Goal: Task Accomplishment & Management: Use online tool/utility

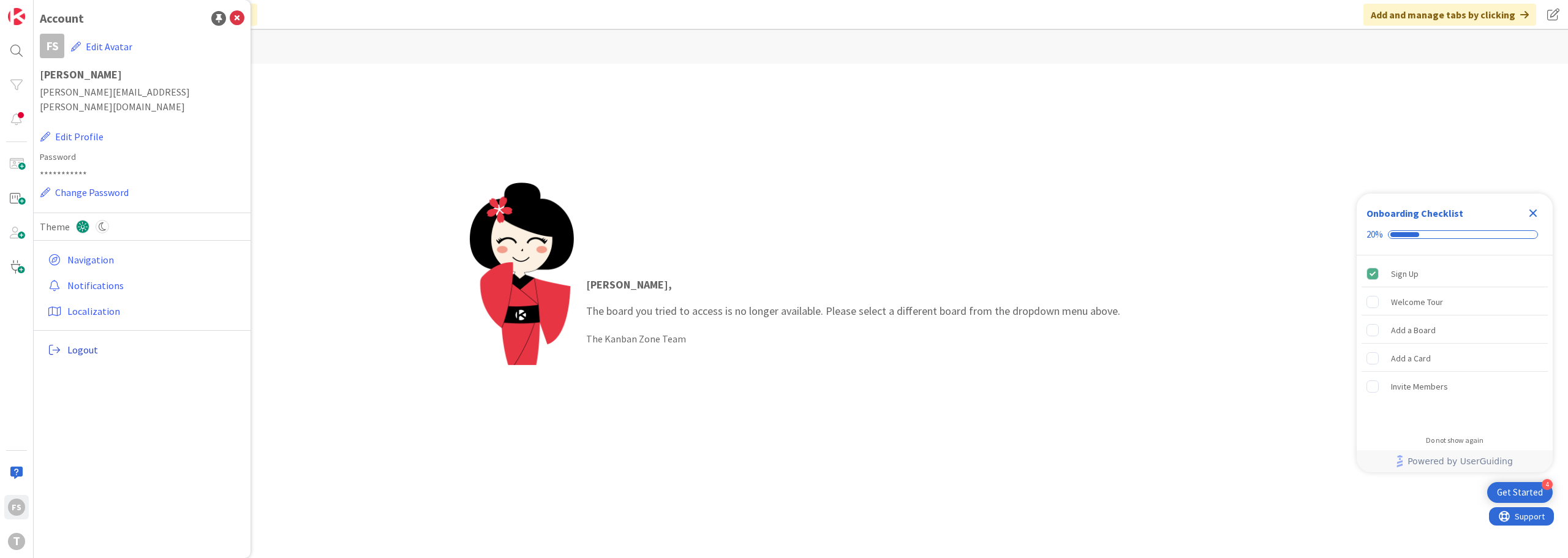
click at [80, 343] on span "Logout" at bounding box center [153, 350] width 172 height 14
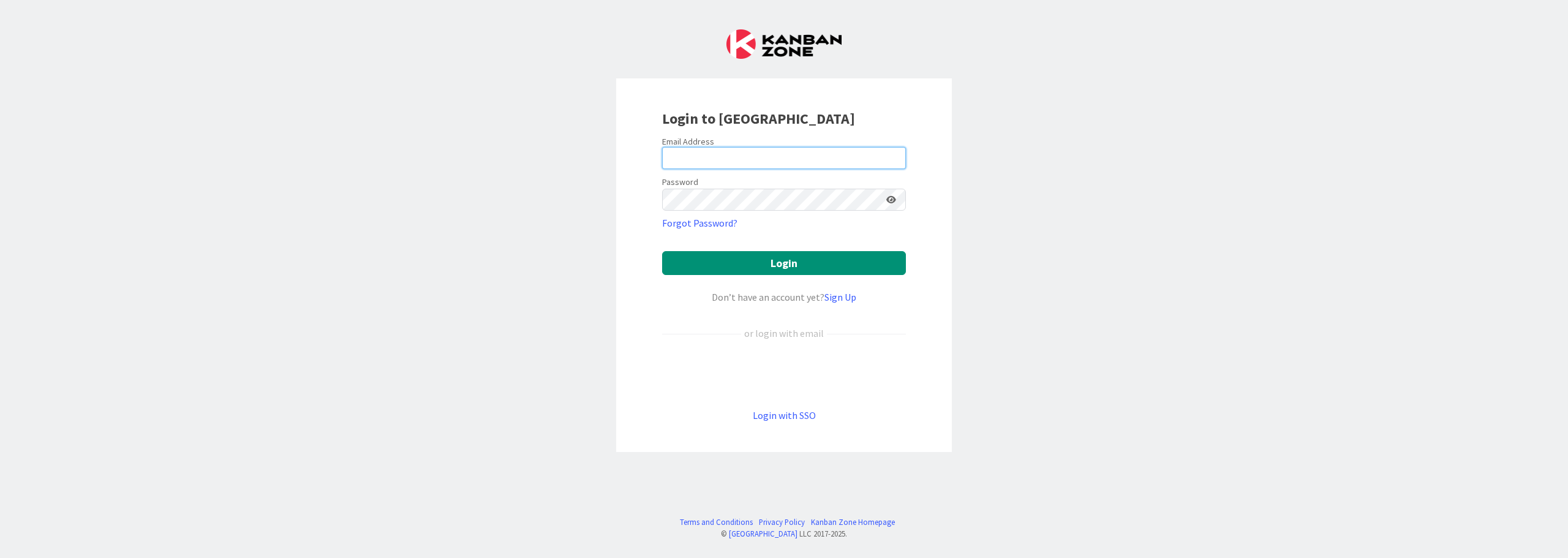
click at [738, 149] on input "email" at bounding box center [784, 158] width 244 height 22
type input "Flavio.S.Santos@timestamp.pt"
click at [662, 251] on button "Login" at bounding box center [784, 263] width 244 height 24
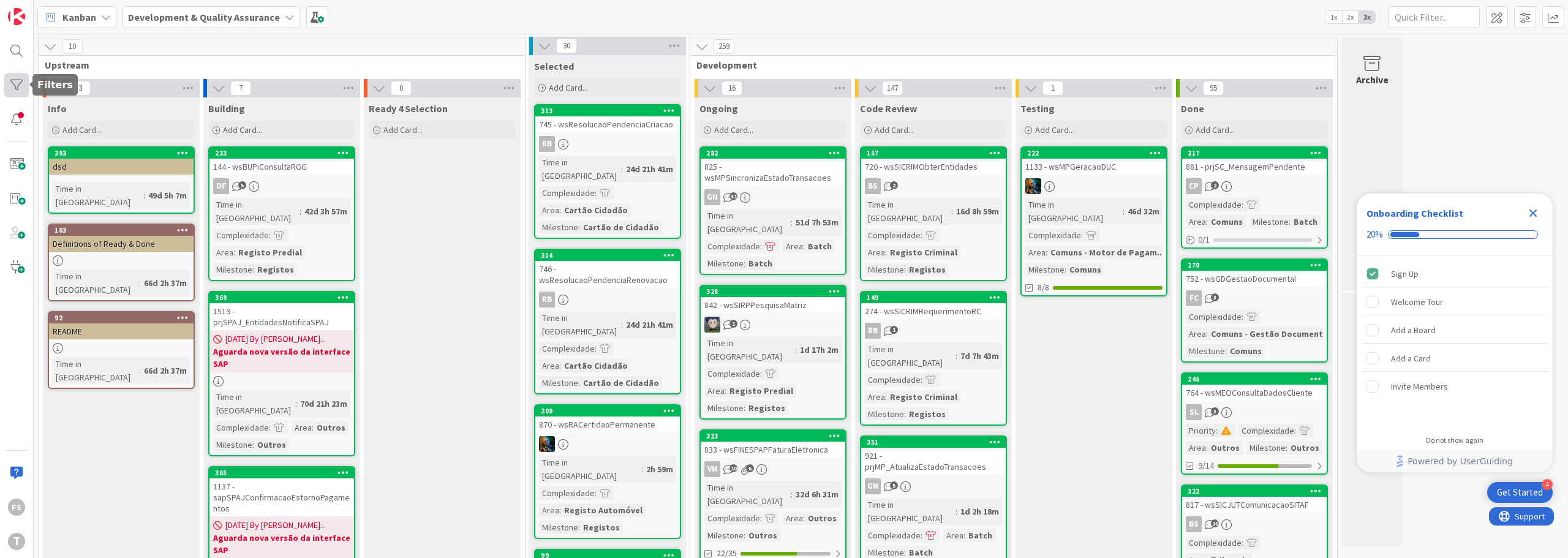
click at [8, 85] on div at bounding box center [16, 85] width 25 height 25
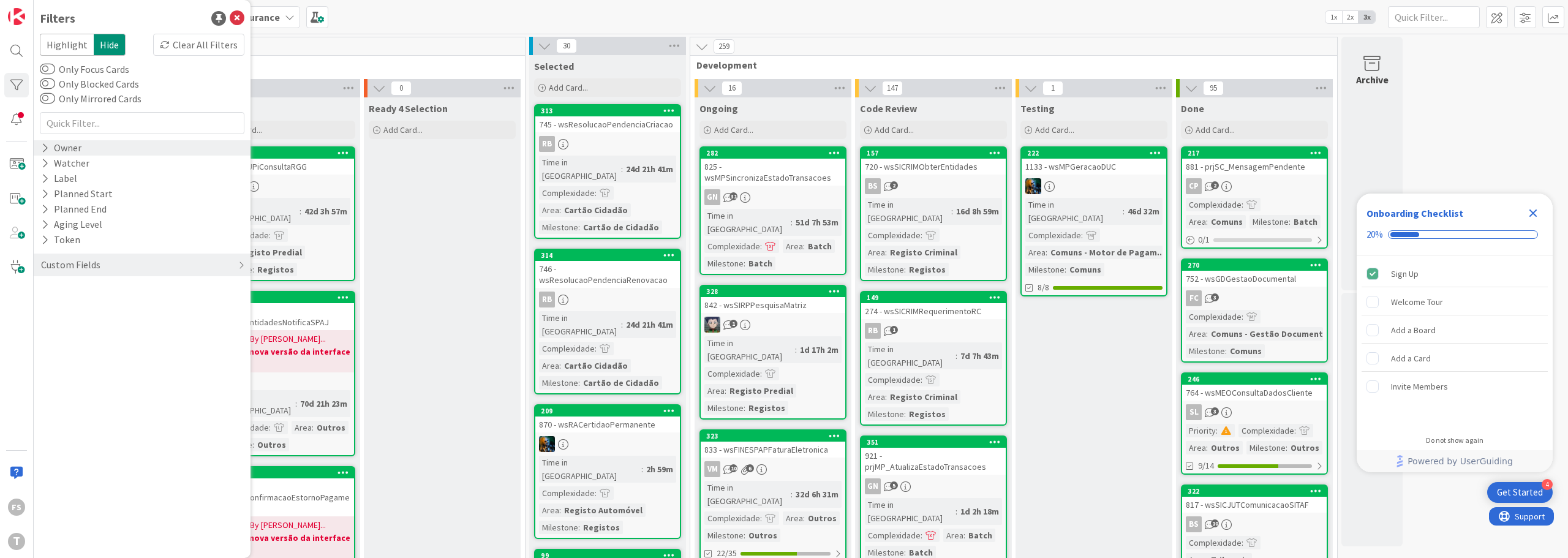
click at [50, 154] on div "Owner" at bounding box center [61, 147] width 43 height 15
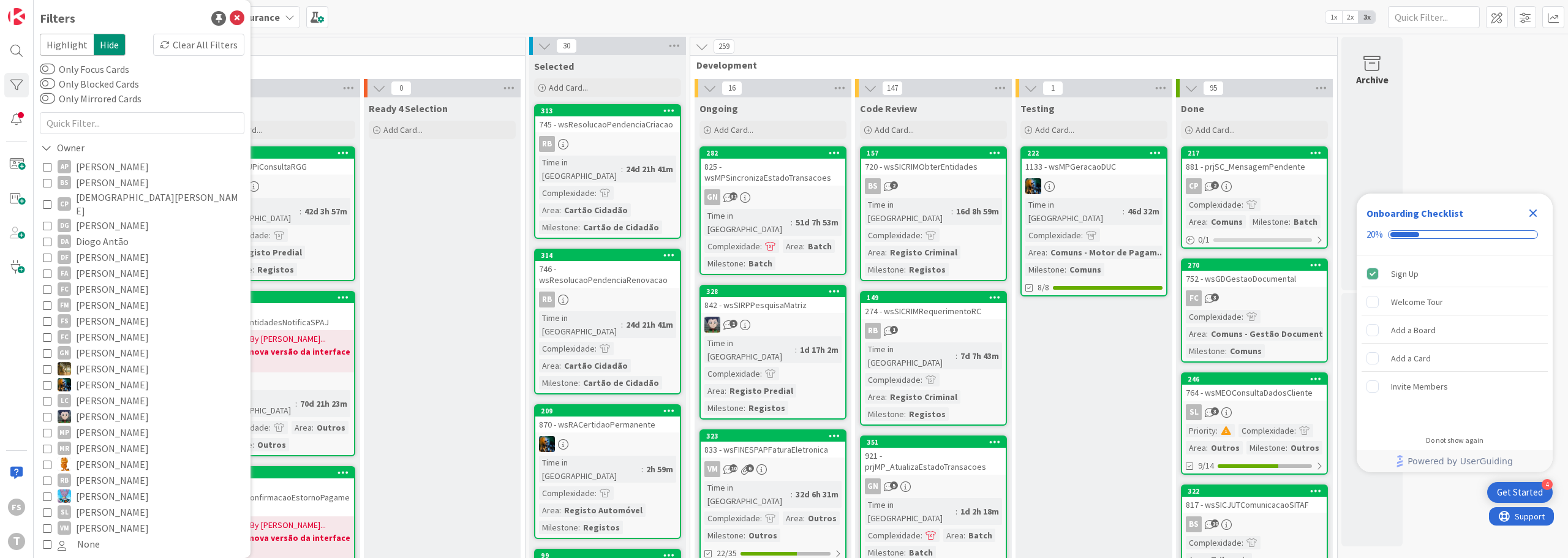
click at [43, 412] on icon at bounding box center [47, 416] width 9 height 9
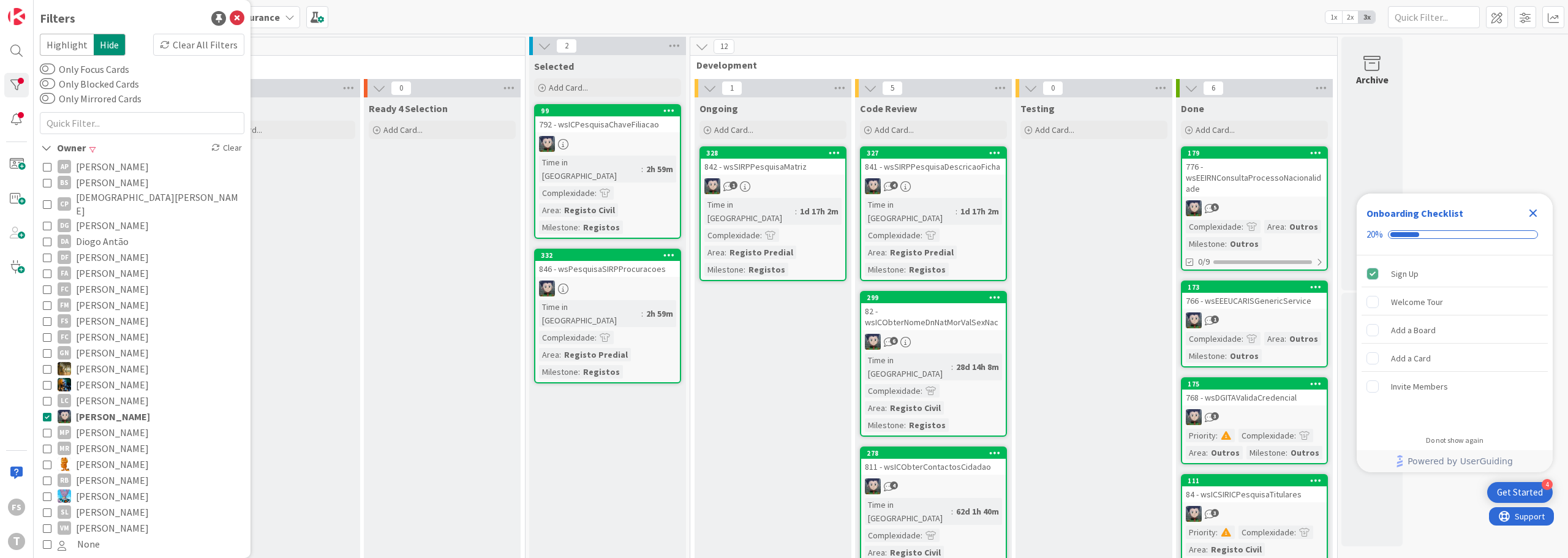
click at [48, 412] on icon at bounding box center [47, 416] width 9 height 9
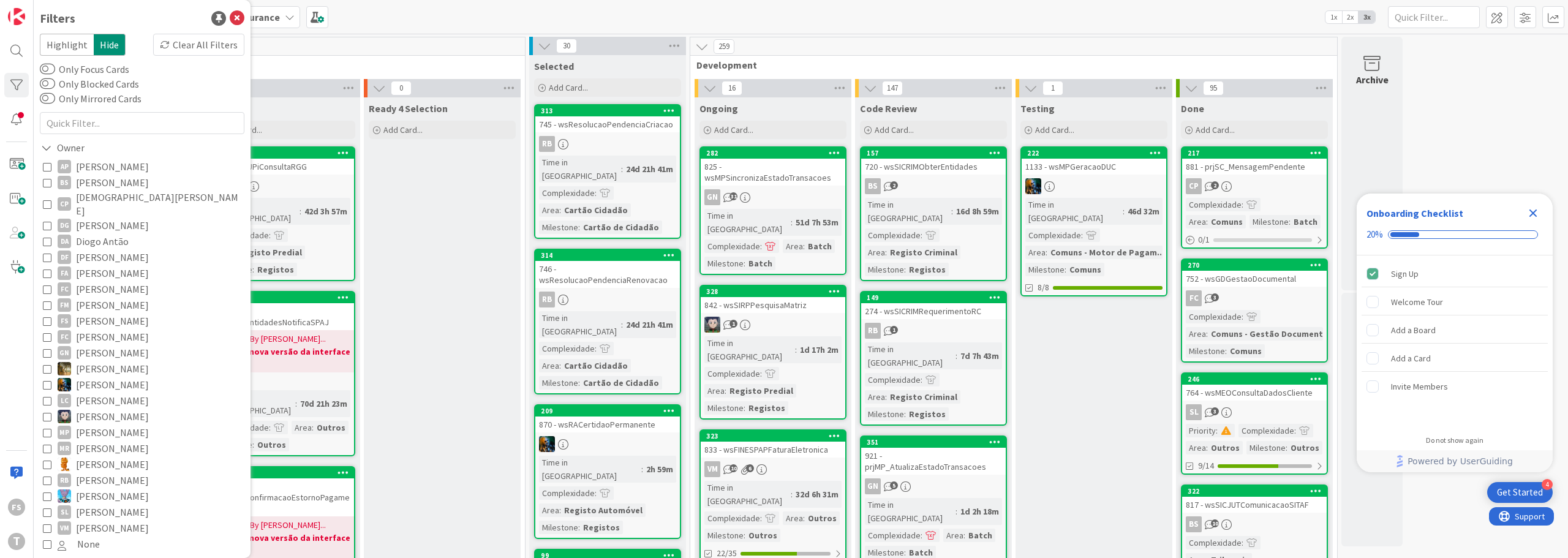
click at [47, 316] on icon at bounding box center [47, 320] width 9 height 9
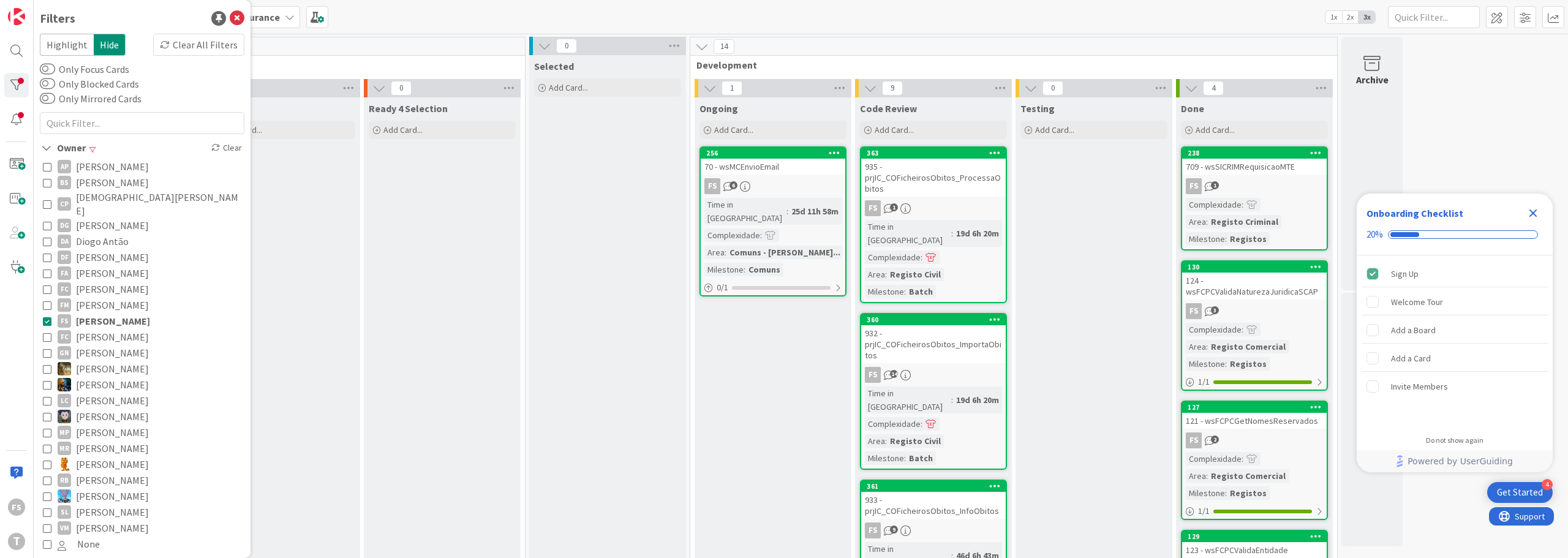
click at [892, 3] on div "Kanban Development & Quality Assurance 1x 2x 3x" at bounding box center [801, 17] width 1535 height 33
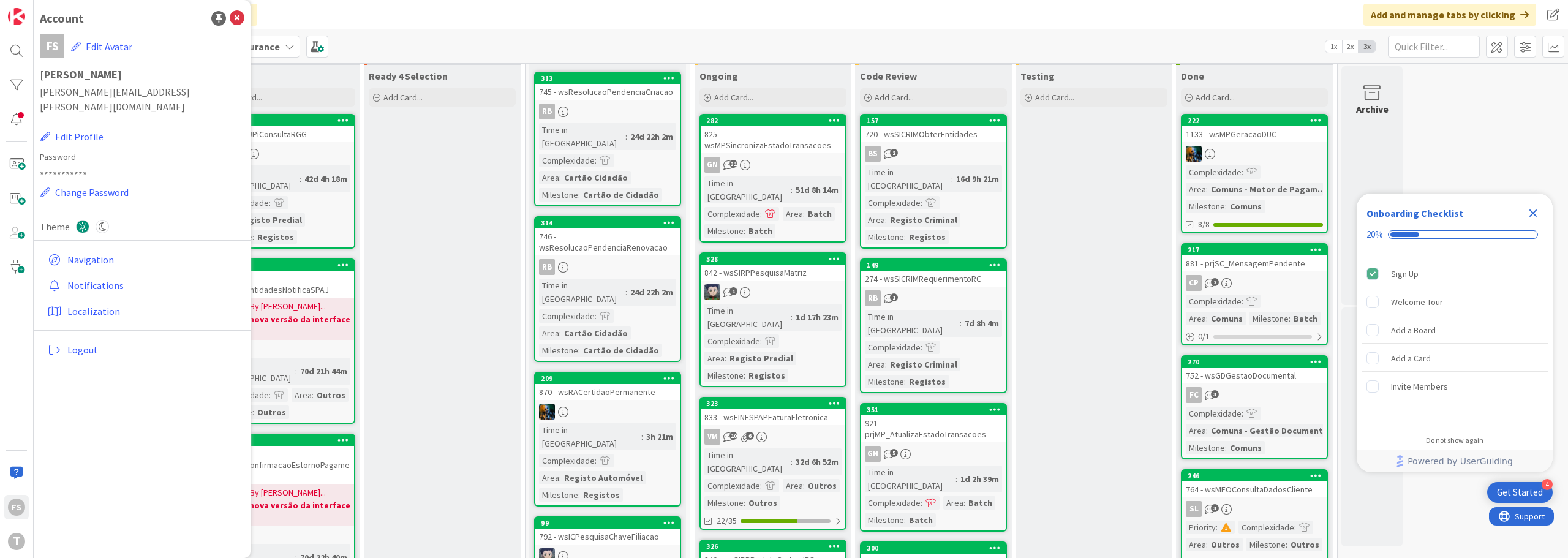
scroll to position [306, 0]
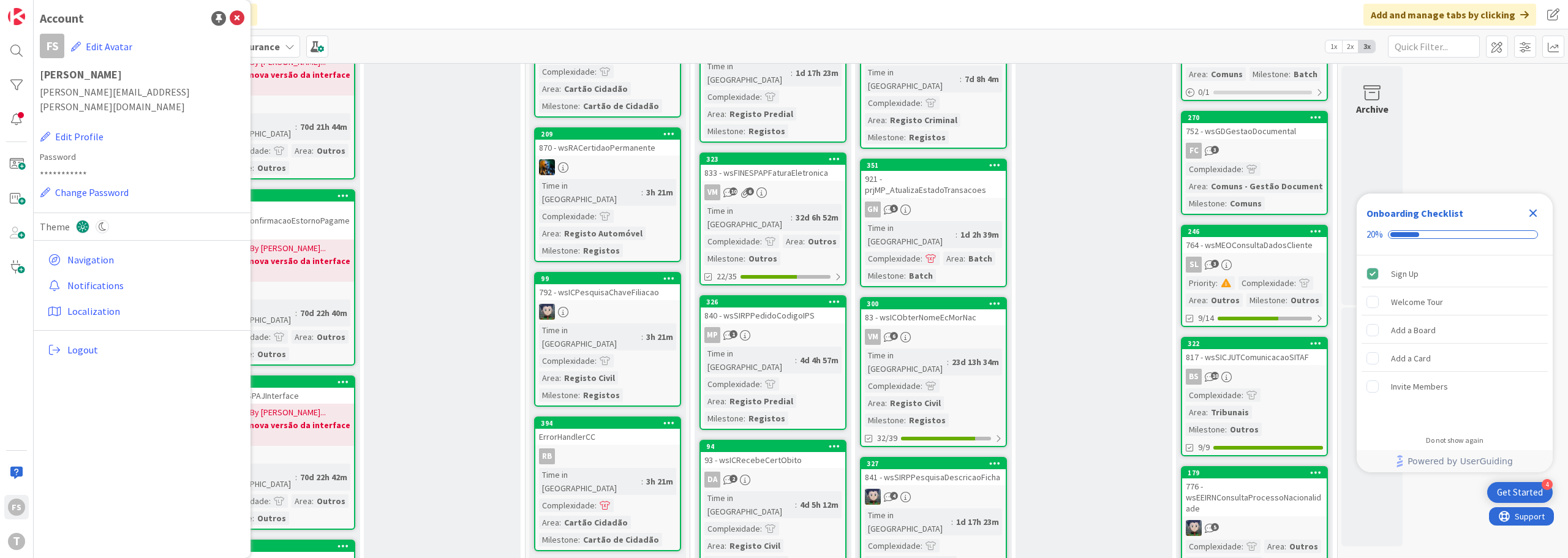
click at [778, 451] on div "93 - wsICRecebeCertObito" at bounding box center [773, 459] width 145 height 16
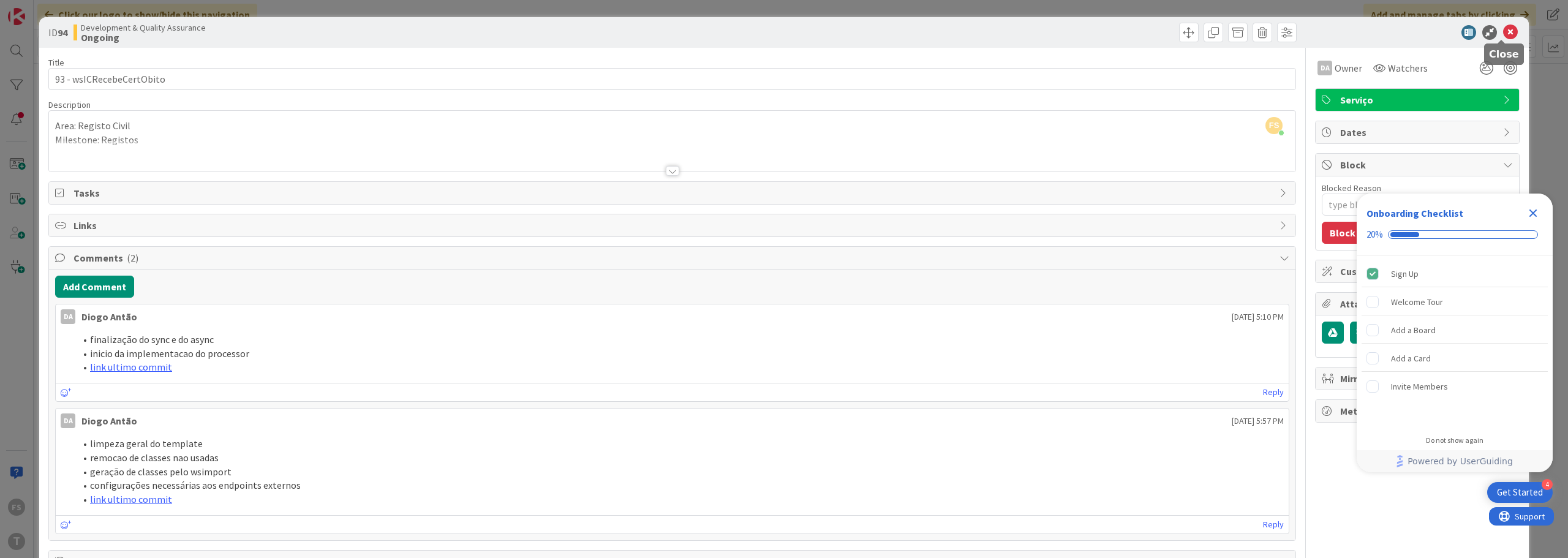
click at [1503, 28] on icon at bounding box center [1510, 33] width 14 height 14
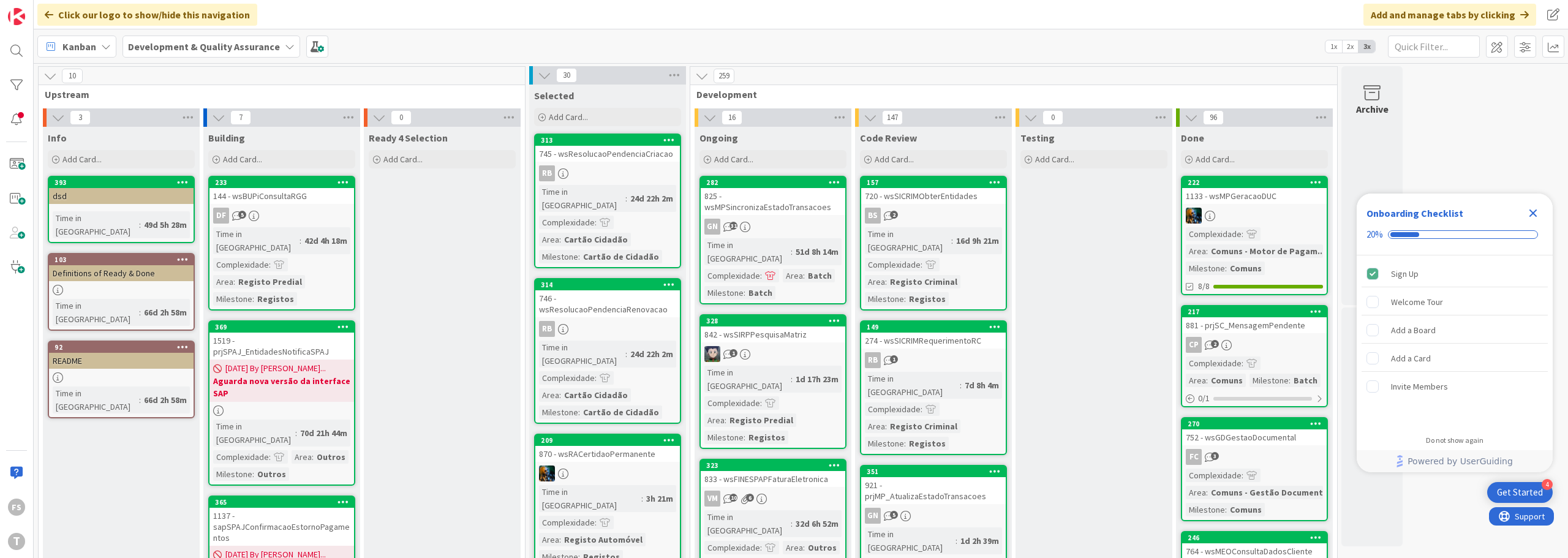
click at [790, 202] on div "825 - wsMPSincronizaEstadoTransacoes" at bounding box center [773, 201] width 145 height 27
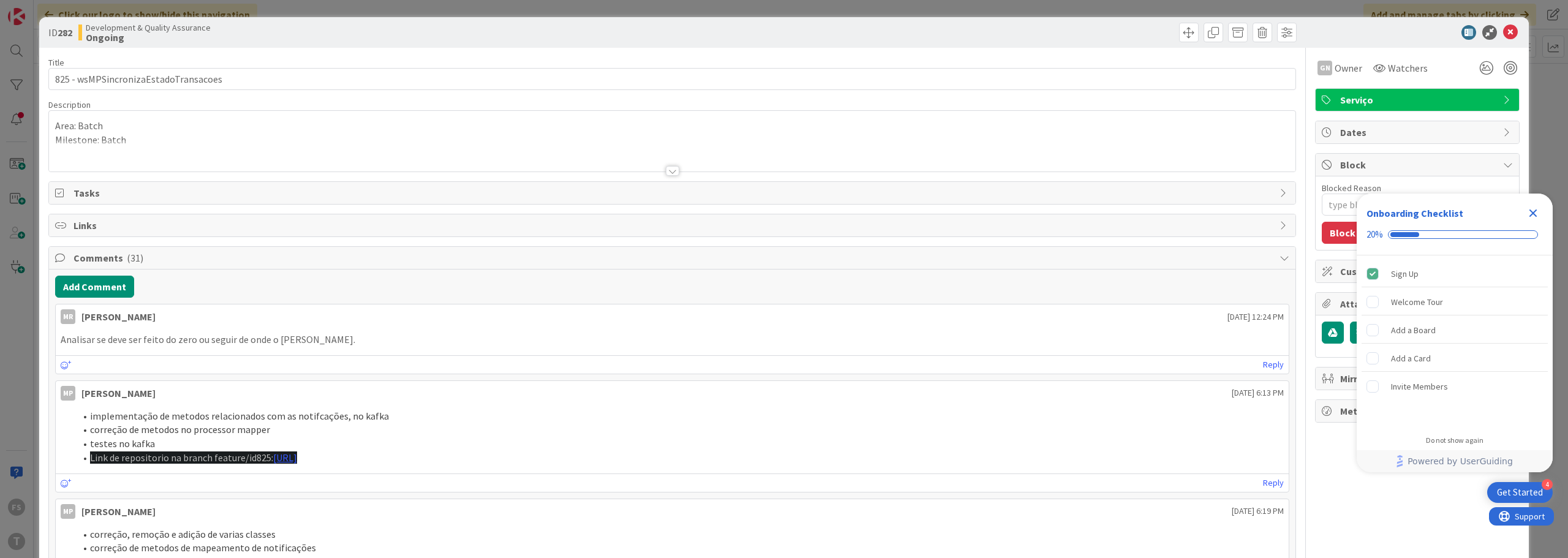
type textarea "x"
click at [1536, 216] on icon "Close Checklist" at bounding box center [1533, 213] width 8 height 8
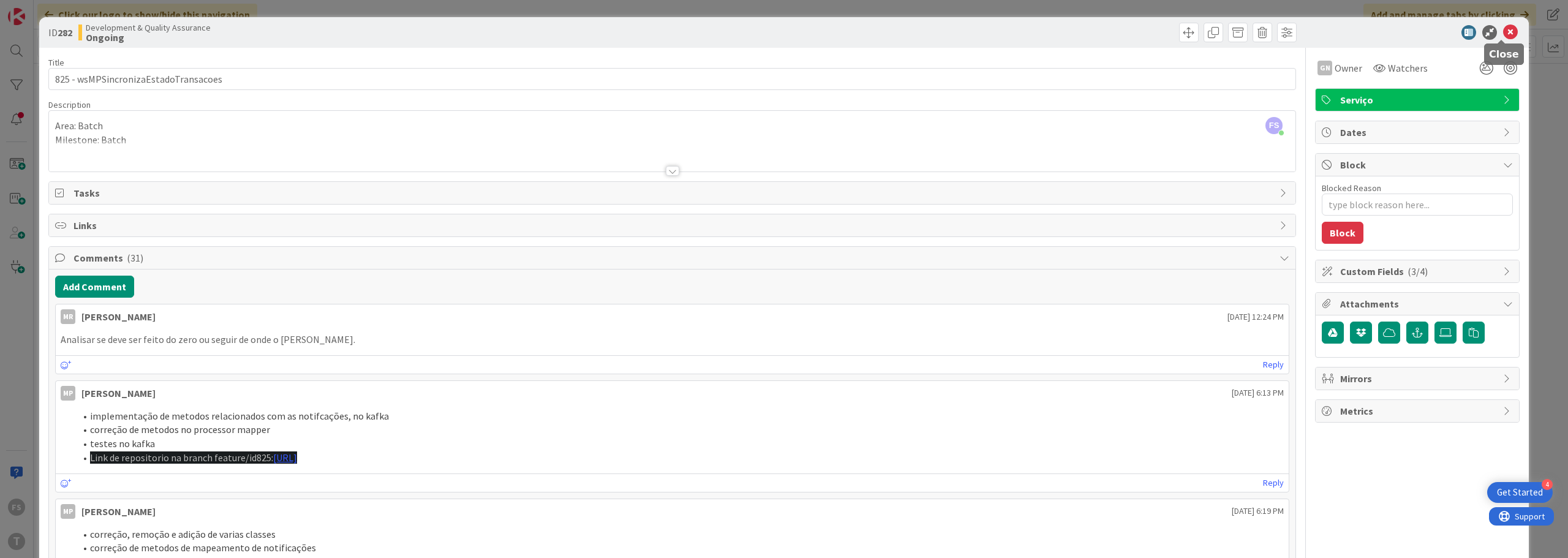
click at [1503, 33] on icon at bounding box center [1510, 33] width 14 height 14
